Goal: Information Seeking & Learning: Check status

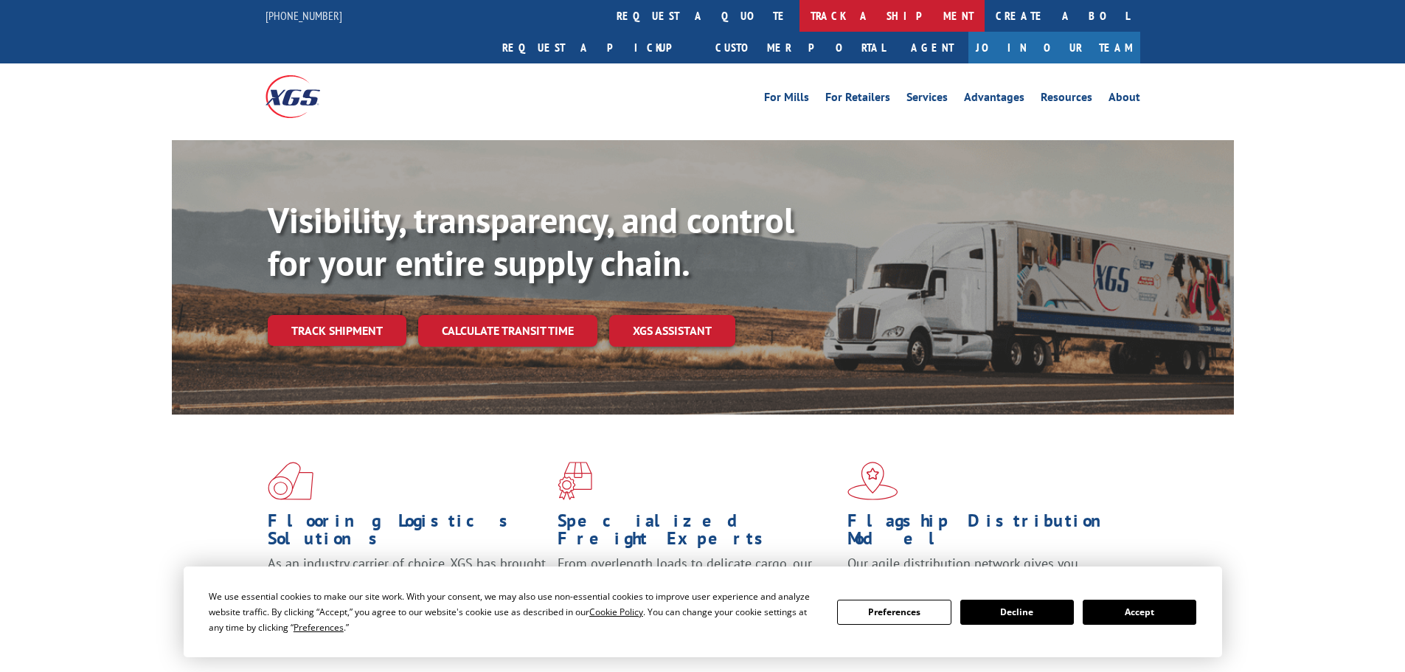
click at [800, 15] on link "track a shipment" at bounding box center [892, 16] width 185 height 32
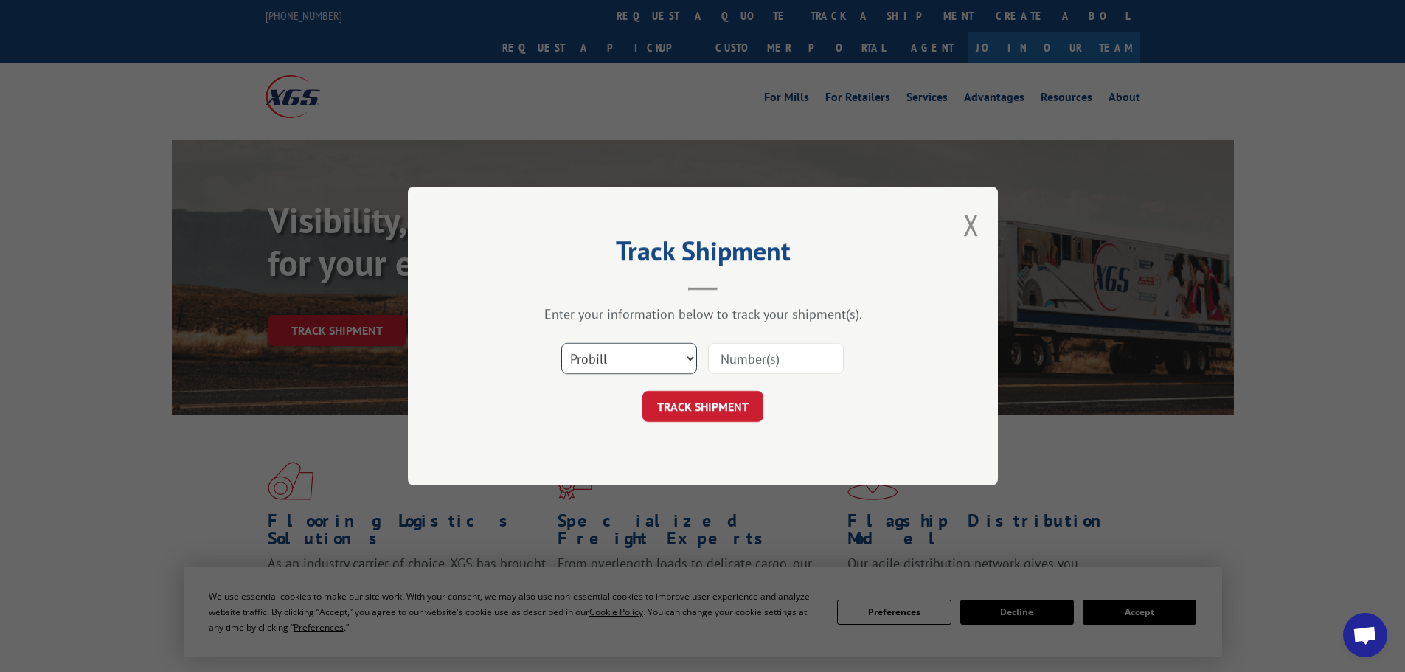
click at [693, 356] on select "Select category... Probill BOL PO" at bounding box center [629, 358] width 136 height 31
select select "bol"
click at [561, 343] on select "Select category... Probill BOL PO" at bounding box center [629, 358] width 136 height 31
click at [753, 363] on input at bounding box center [776, 358] width 136 height 31
paste input "6100055339"
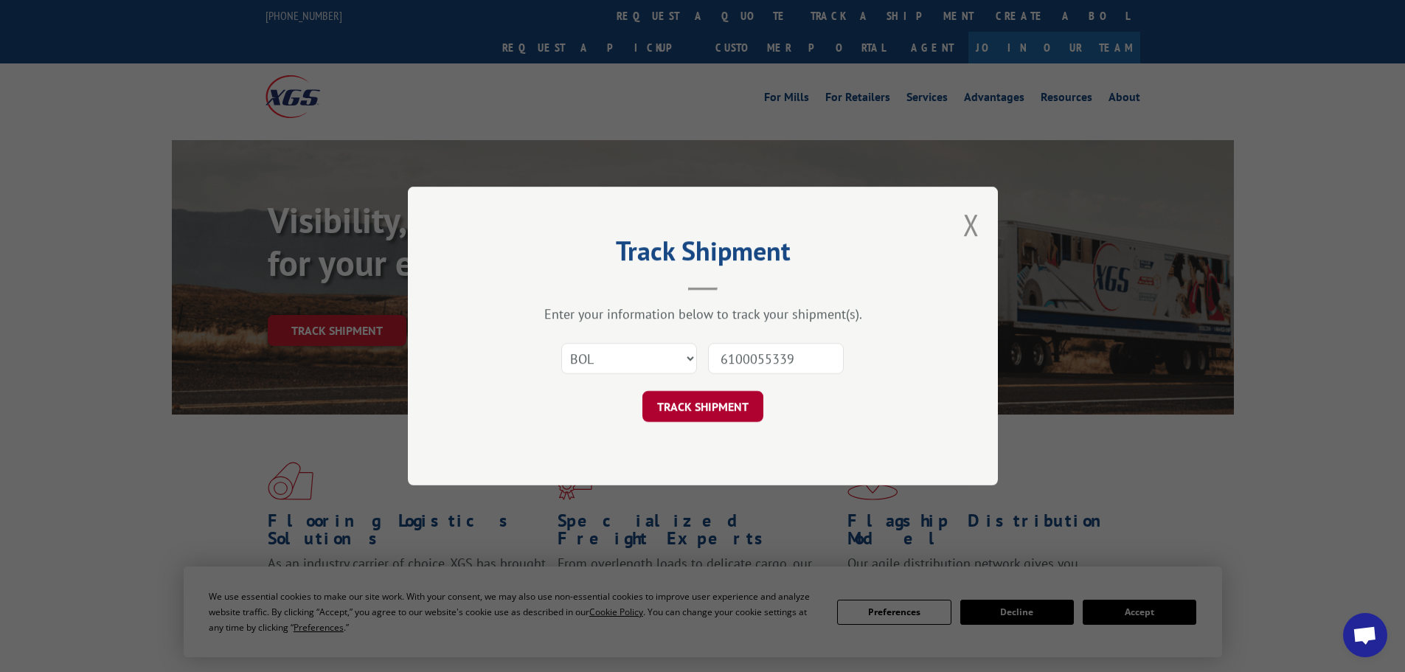
type input "6100055339"
click at [711, 404] on button "TRACK SHIPMENT" at bounding box center [703, 406] width 121 height 31
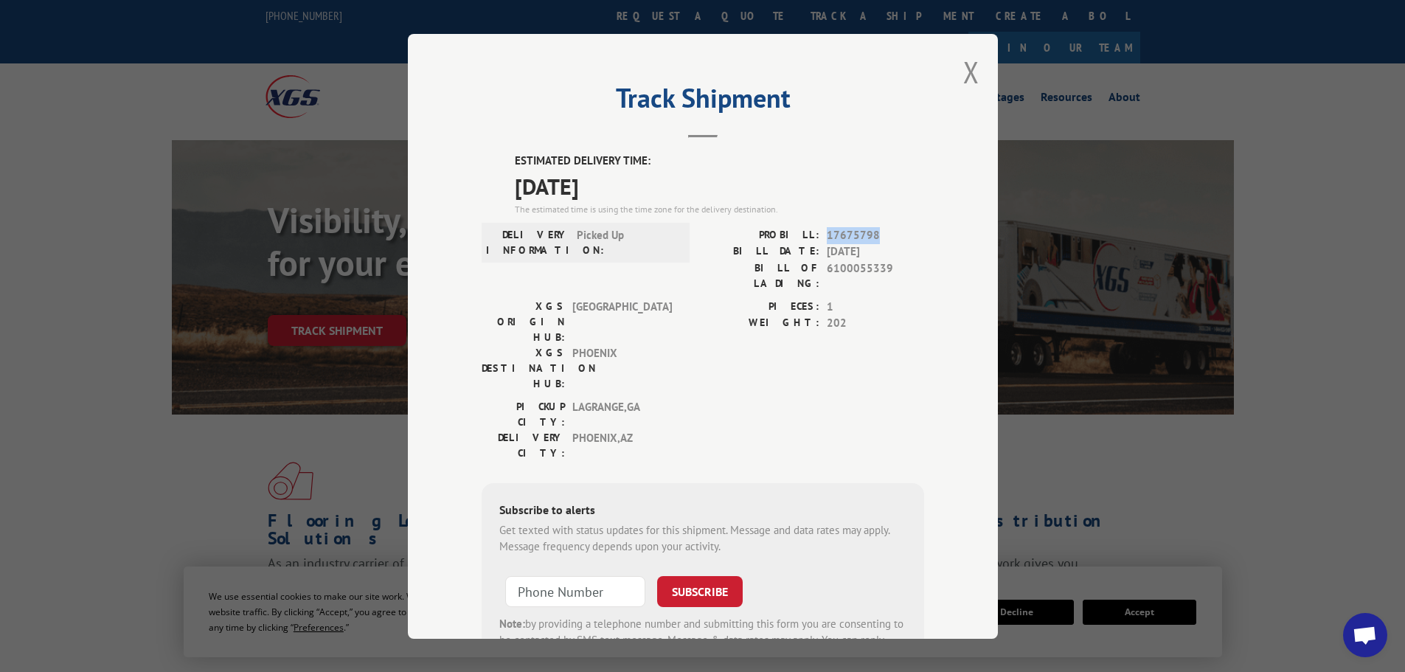
drag, startPoint x: 821, startPoint y: 235, endPoint x: 873, endPoint y: 231, distance: 52.5
click at [873, 231] on div "PROBILL: 17675798" at bounding box center [813, 234] width 221 height 17
copy span "17675798"
drag, startPoint x: 819, startPoint y: 268, endPoint x: 885, endPoint y: 276, distance: 66.2
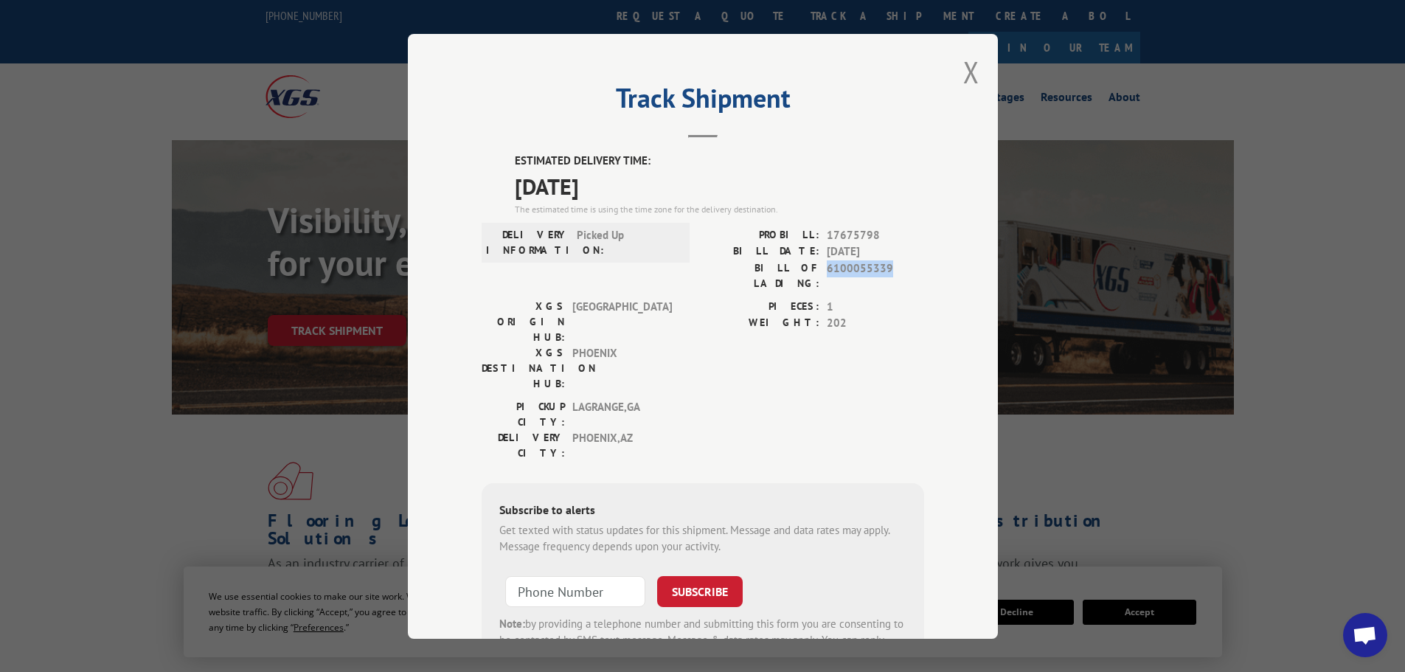
click at [885, 276] on div "BILL OF LADING: 6100055339" at bounding box center [813, 275] width 221 height 31
copy span "6100055339"
click at [964, 69] on button "Close modal" at bounding box center [972, 71] width 16 height 39
